Goal: Information Seeking & Learning: Learn about a topic

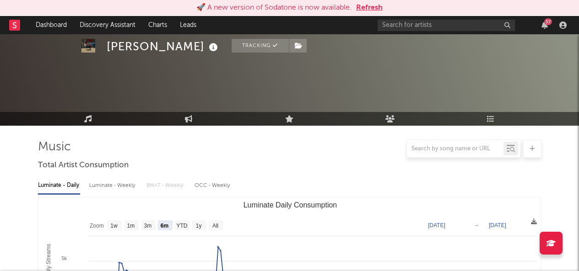
select select "6m"
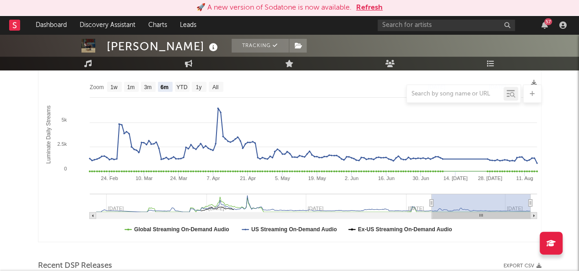
scroll to position [140, 0]
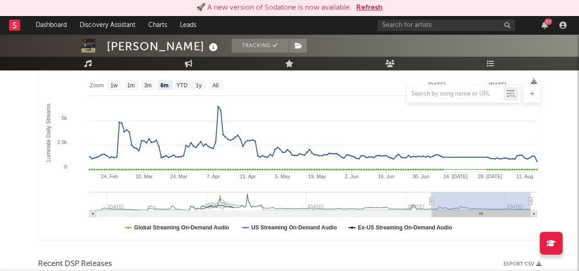
click at [373, 8] on button "Refresh" at bounding box center [369, 7] width 27 height 11
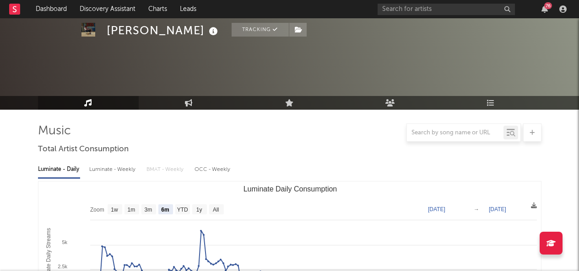
select select "6m"
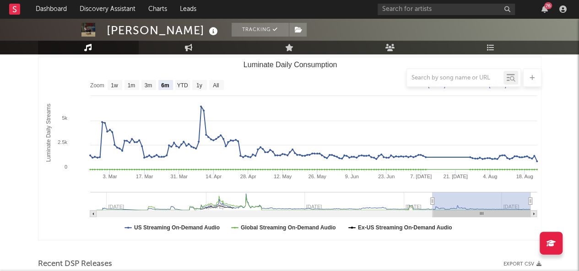
scroll to position [124, 0]
click at [53, 7] on link "Dashboard" at bounding box center [51, 9] width 44 height 18
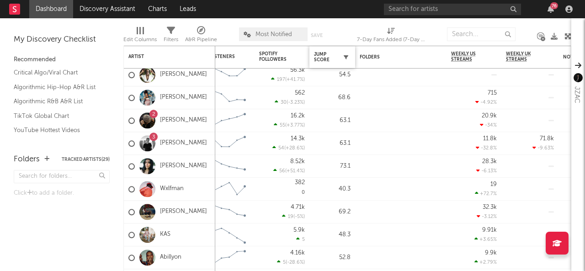
click at [346, 58] on icon "button" at bounding box center [346, 57] width 5 height 5
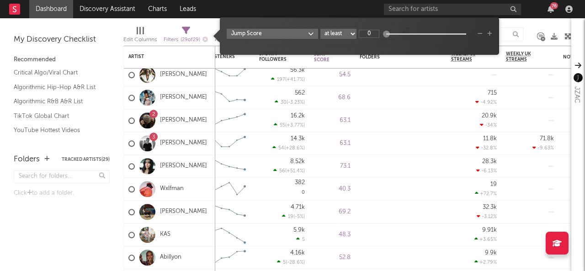
click at [347, 58] on icon "button" at bounding box center [346, 57] width 5 height 5
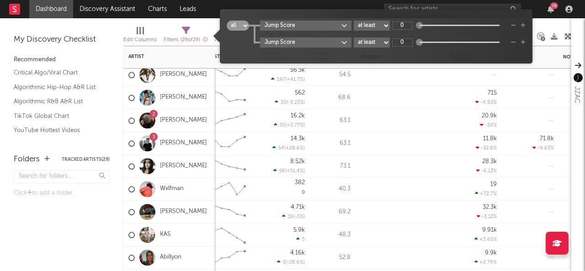
click at [323, 109] on div "63.1" at bounding box center [333, 120] width 46 height 23
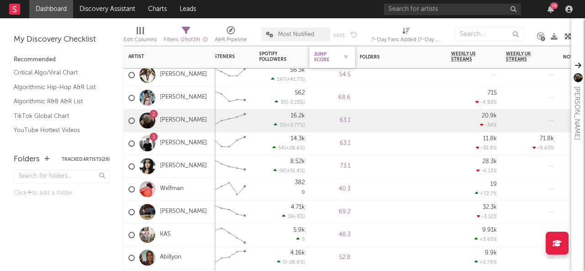
click at [325, 60] on div "Jump Score" at bounding box center [325, 57] width 23 height 11
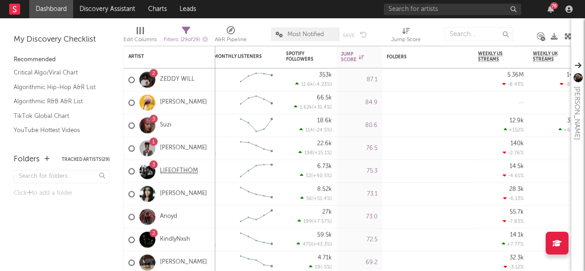
click at [168, 172] on link "LIFEOFTHOM" at bounding box center [179, 171] width 38 height 8
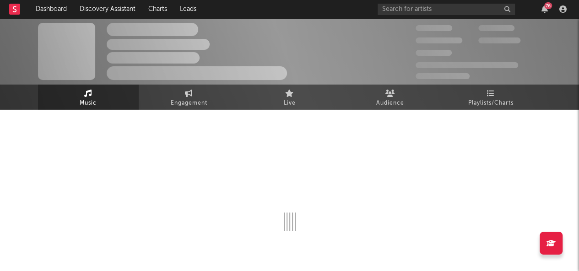
select select "1w"
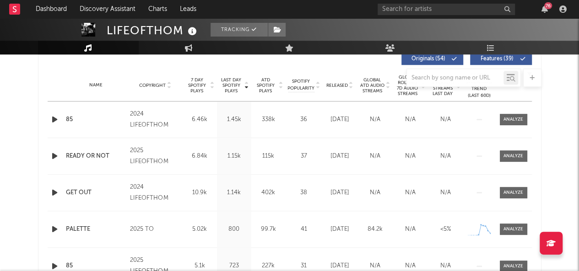
scroll to position [354, 0]
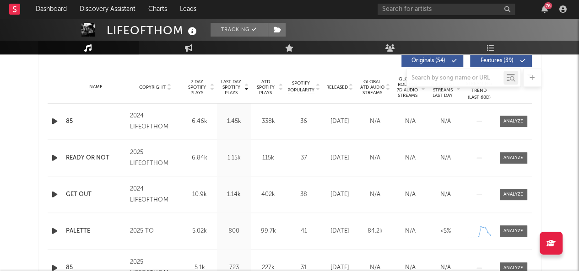
click at [268, 85] on div at bounding box center [289, 78] width 503 height 18
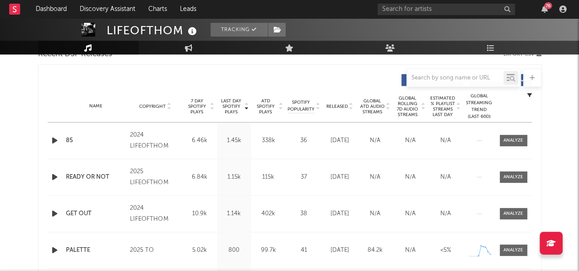
scroll to position [327, 0]
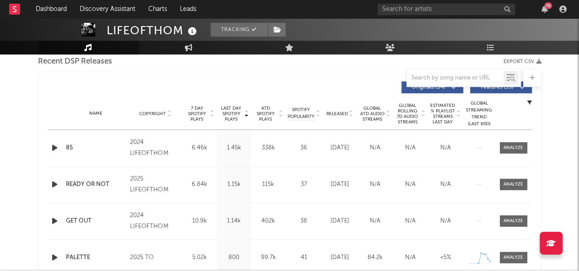
click at [264, 104] on div "Name Copyright Label Album Names Composer Names 7 Day Spotify Plays Last Day Sp…" at bounding box center [290, 114] width 484 height 32
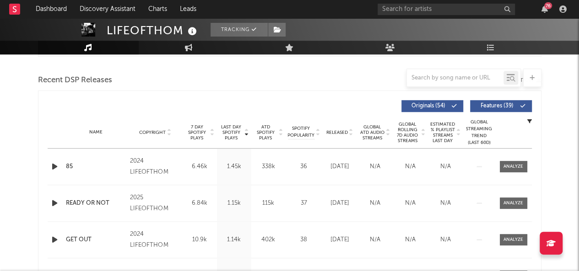
scroll to position [311, 0]
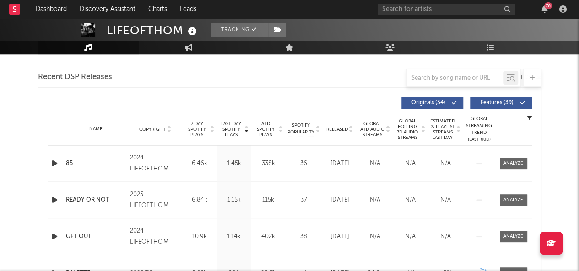
click at [266, 130] on span "ATD Spotify Plays" at bounding box center [265, 129] width 24 height 16
click at [262, 126] on span "ATD Spotify Plays" at bounding box center [265, 129] width 24 height 16
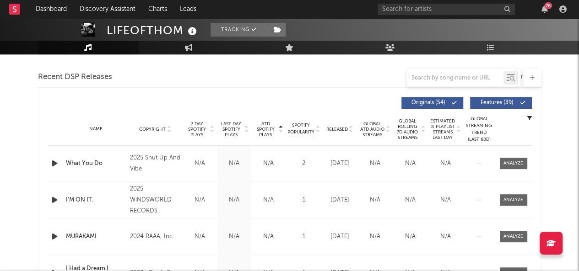
click at [261, 126] on span "ATD Spotify Plays" at bounding box center [265, 129] width 24 height 16
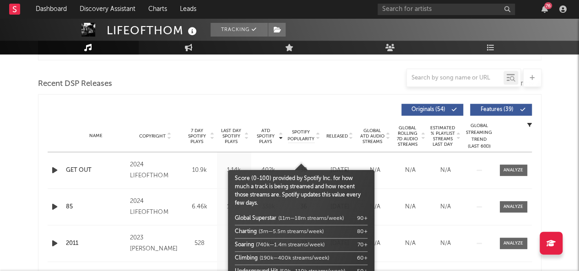
scroll to position [305, 0]
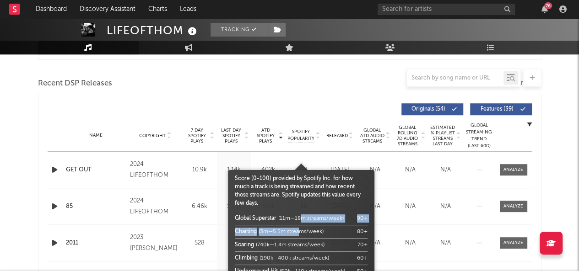
drag, startPoint x: 299, startPoint y: 231, endPoint x: 300, endPoint y: 225, distance: 6.5
click at [300, 225] on div "Global Superstar (11m—18m streams/week) 90 + Charting (3m—5.5m streams/week) 80…" at bounding box center [301, 258] width 133 height 92
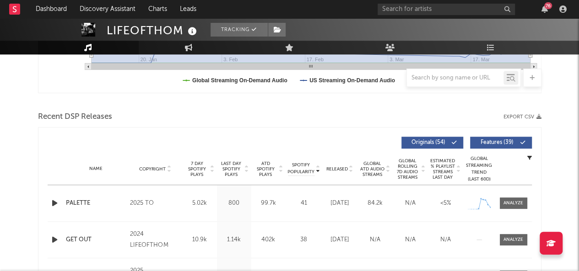
scroll to position [271, 0]
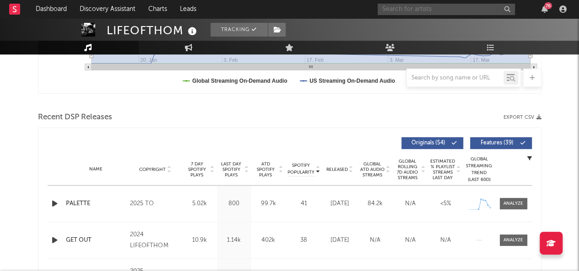
click at [404, 12] on input "text" at bounding box center [445, 9] width 137 height 11
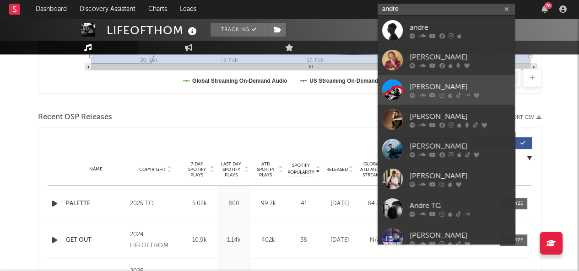
type input "andre"
click at [396, 85] on div at bounding box center [392, 90] width 21 height 21
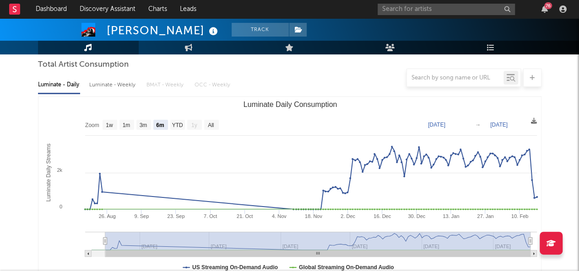
scroll to position [85, 0]
click at [205, 121] on rect "Luminate Daily Consumption" at bounding box center [211, 124] width 15 height 10
select select "All"
type input "[DATE]"
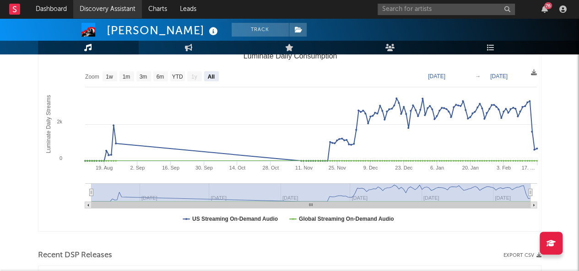
scroll to position [47, 0]
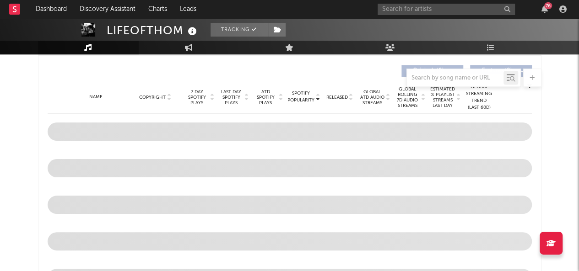
select select "1w"
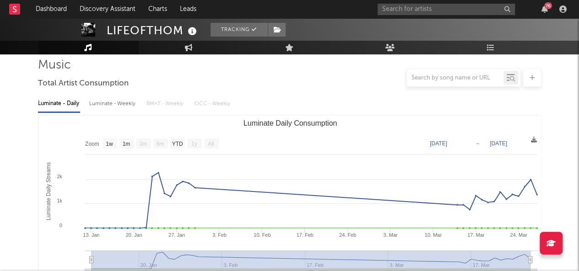
scroll to position [66, 0]
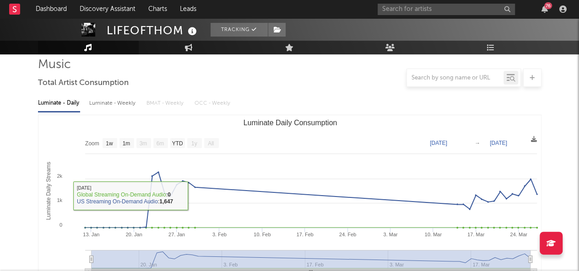
click at [208, 141] on text "All" at bounding box center [211, 143] width 6 height 6
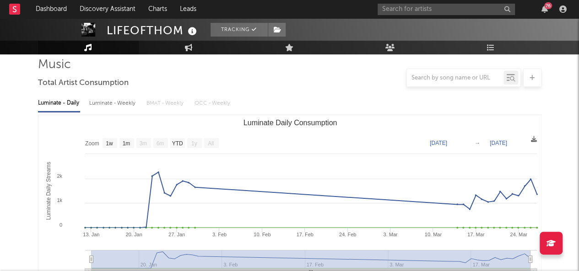
click at [210, 144] on text "All" at bounding box center [211, 143] width 6 height 6
click at [208, 140] on text "All" at bounding box center [211, 143] width 6 height 6
click at [210, 140] on text "All" at bounding box center [211, 143] width 6 height 6
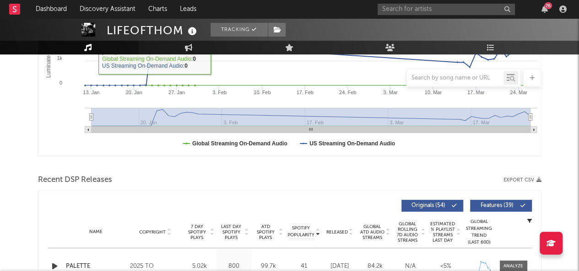
scroll to position [26, 0]
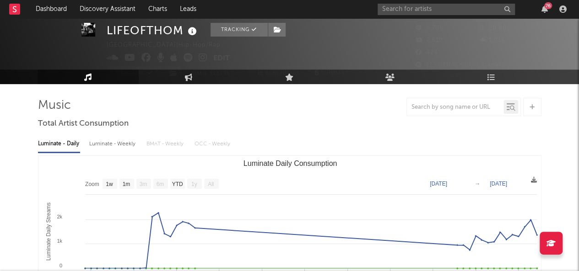
click at [192, 183] on text "1y" at bounding box center [194, 184] width 6 height 6
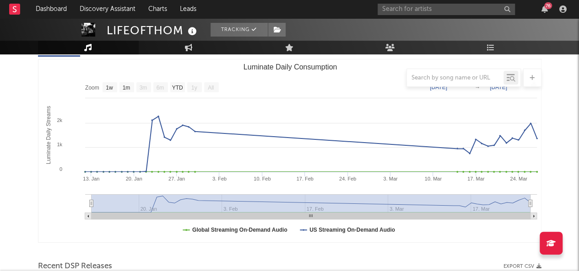
scroll to position [118, 0]
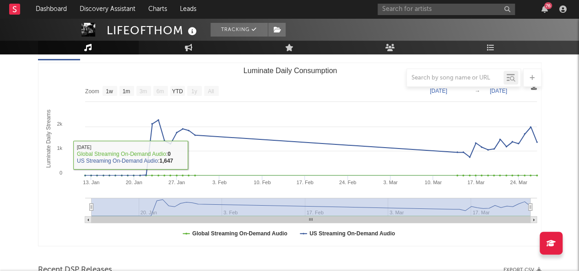
click at [209, 91] on text "All" at bounding box center [211, 91] width 6 height 6
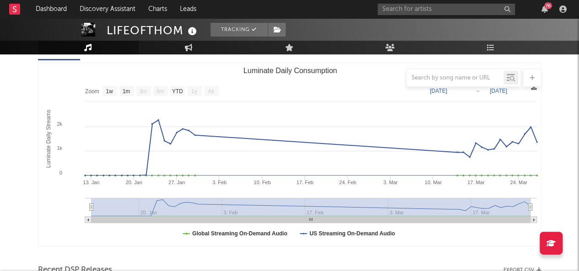
click at [209, 91] on text "All" at bounding box center [211, 91] width 6 height 6
click at [210, 89] on text "All" at bounding box center [211, 91] width 6 height 6
click at [210, 85] on div at bounding box center [289, 78] width 503 height 18
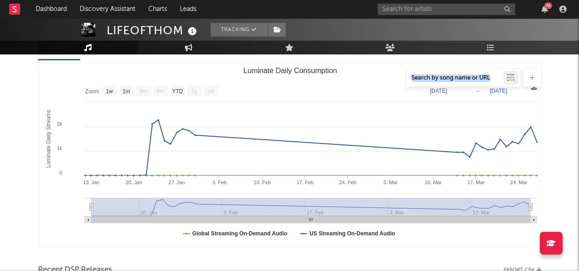
click at [210, 85] on div at bounding box center [289, 78] width 503 height 18
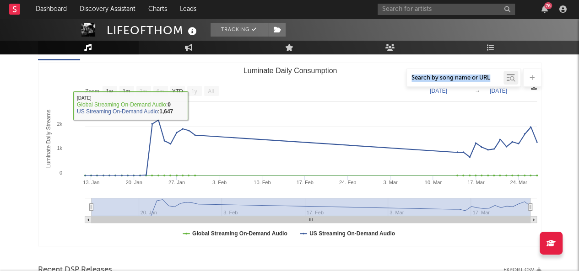
click at [209, 89] on text "All" at bounding box center [211, 91] width 6 height 6
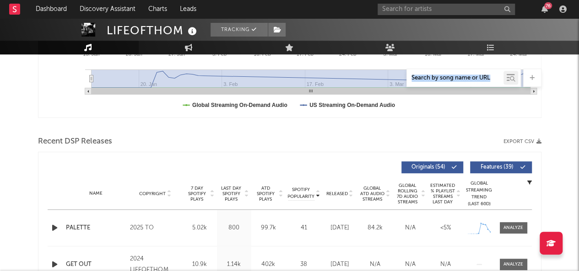
scroll to position [0, 0]
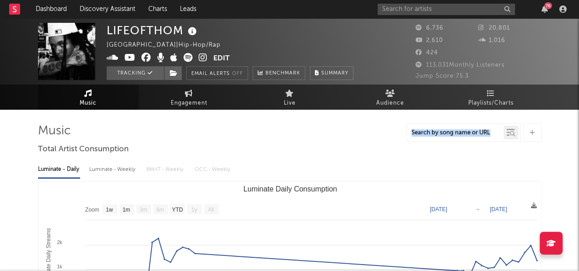
click at [390, 134] on div at bounding box center [289, 132] width 503 height 18
click at [210, 208] on text "All" at bounding box center [211, 210] width 6 height 6
click at [209, 209] on text "All" at bounding box center [211, 210] width 6 height 6
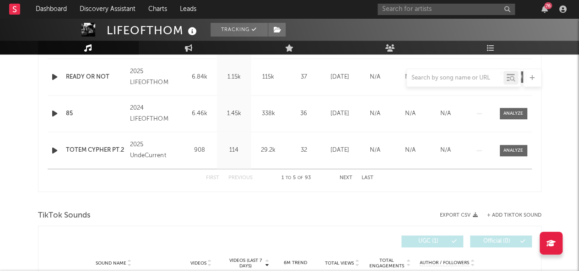
scroll to position [472, 0]
